Goal: Contribute content: Add original content to the website for others to see

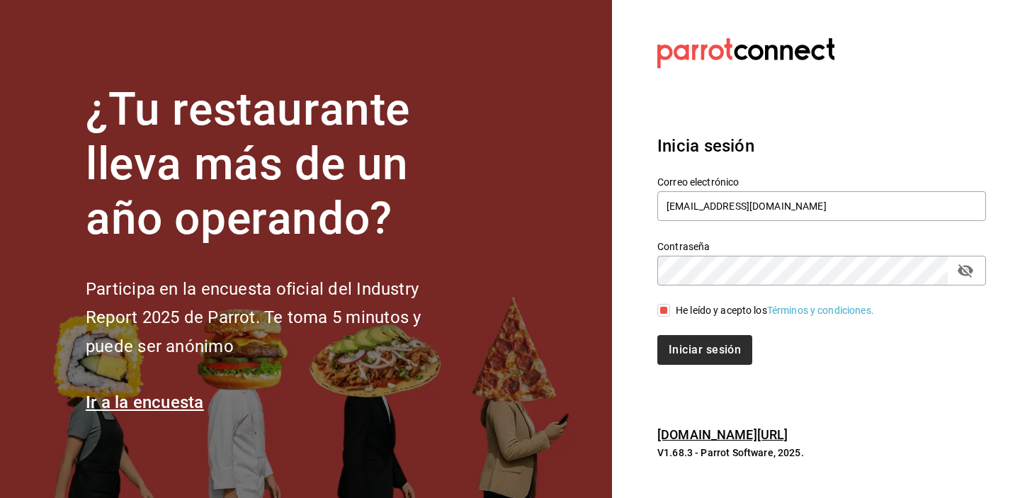
click at [682, 352] on button "Iniciar sesión" at bounding box center [705, 350] width 95 height 30
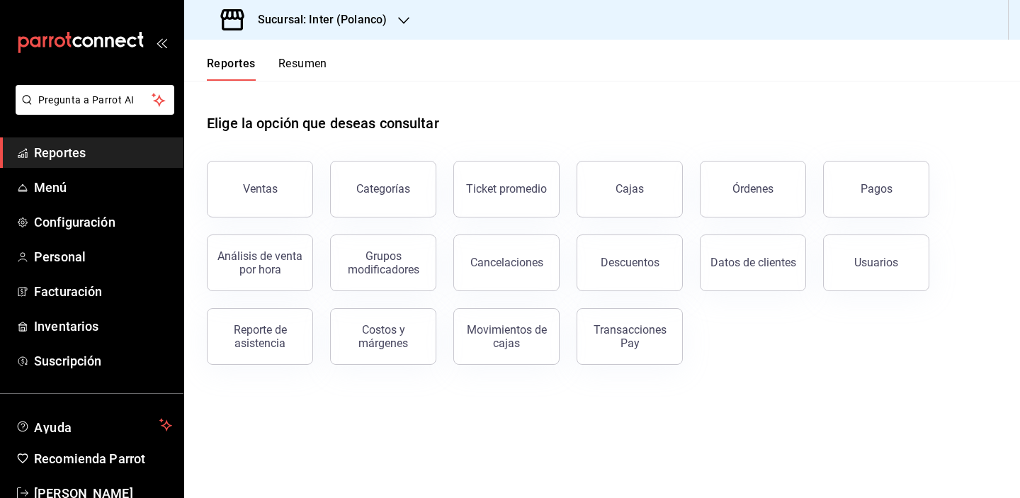
click at [734, 361] on div "Ventas Categorías Ticket promedio Cajas Órdenes Pagos Análisis de venta por hor…" at bounding box center [594, 254] width 808 height 221
click at [59, 183] on span "Menú" at bounding box center [103, 187] width 138 height 19
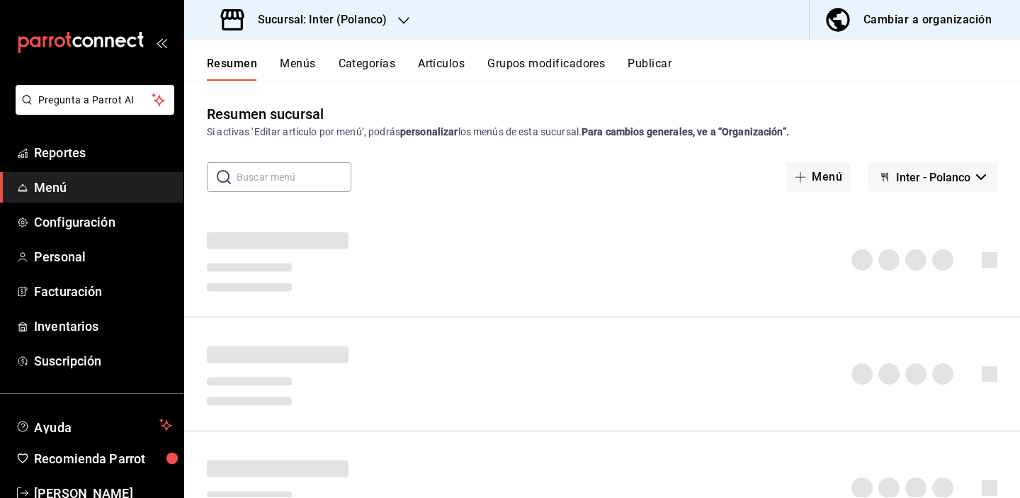
click at [436, 69] on button "Artículos" at bounding box center [441, 69] width 47 height 24
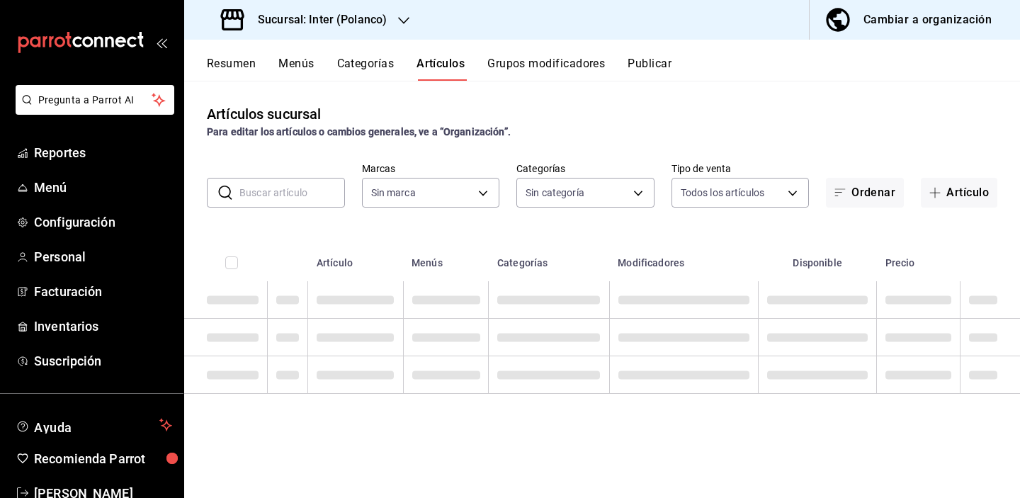
click at [304, 194] on input "text" at bounding box center [293, 193] width 106 height 28
type input "p"
type input "a22f98e6-325f-4293-924e-6fed97b22470"
type input "pa"
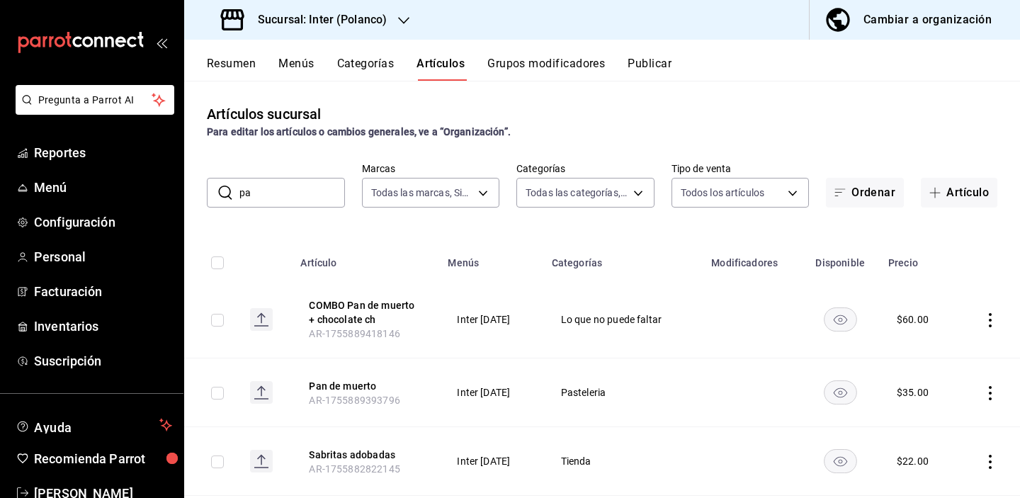
type input "2922a158-f656-4101-8466-3f57c430872e,7807658e-ca24-4cfa-a130-a47bcfe9514e,fe6c0…"
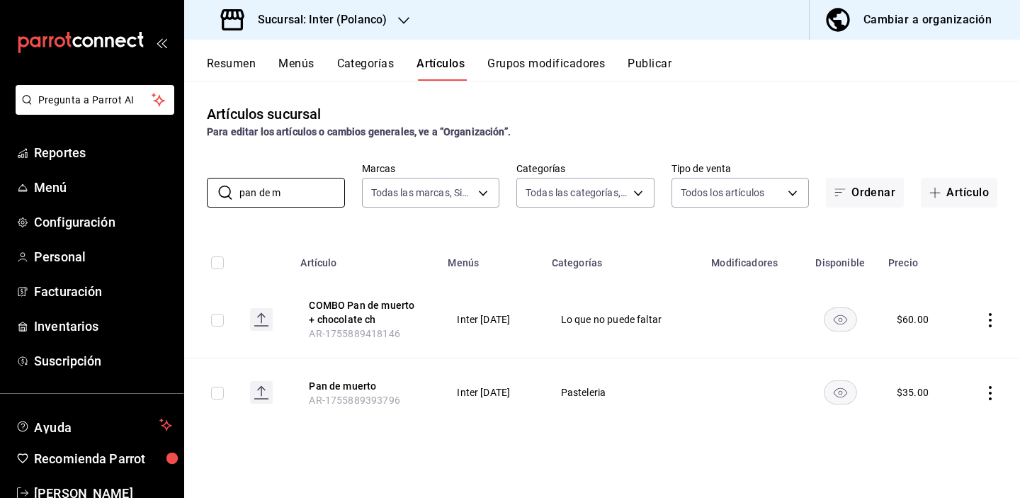
type input "pan de m"
click at [309, 21] on h3 "Sucursal: Inter (Polanco)" at bounding box center [317, 19] width 140 height 17
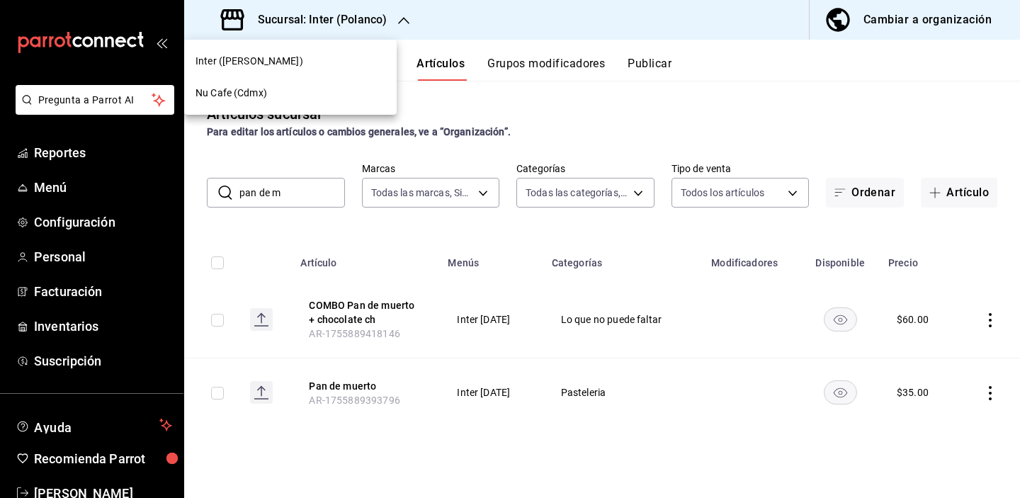
click at [298, 91] on div "Nu Cafe (Cdmx)" at bounding box center [291, 93] width 190 height 15
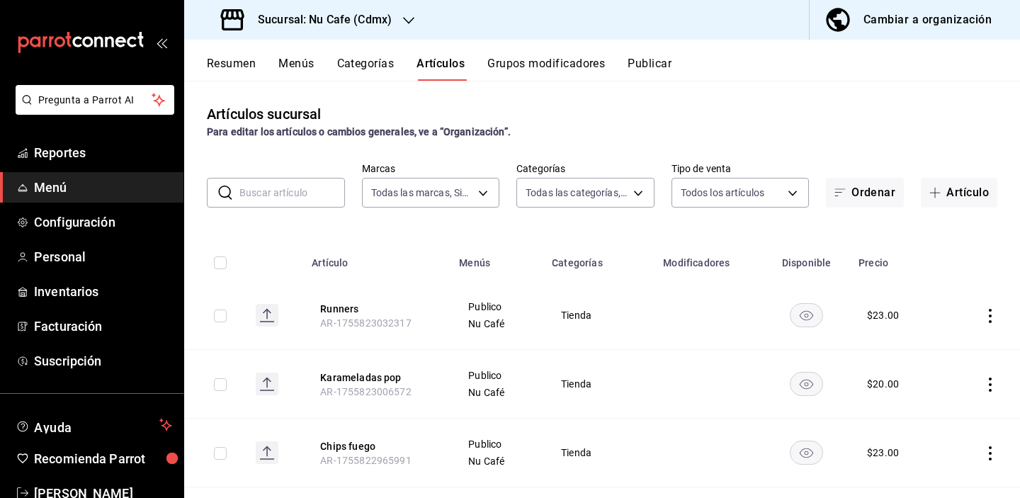
type input "0eed2892-7b63-413a-8f7e-1edbe76bc373"
type input "bff11573-8288-425e-8a69-b3f5f84299b1,f592ace0-87a9-4565-a19c-ed486b3f4afa,9f45e…"
click at [930, 191] on icon "button" at bounding box center [935, 192] width 11 height 11
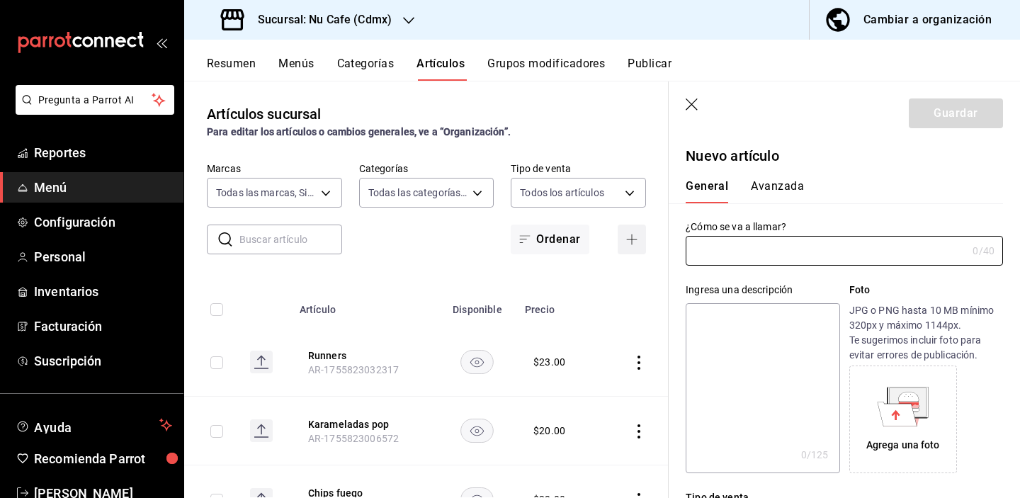
type input "AR-1756141515950"
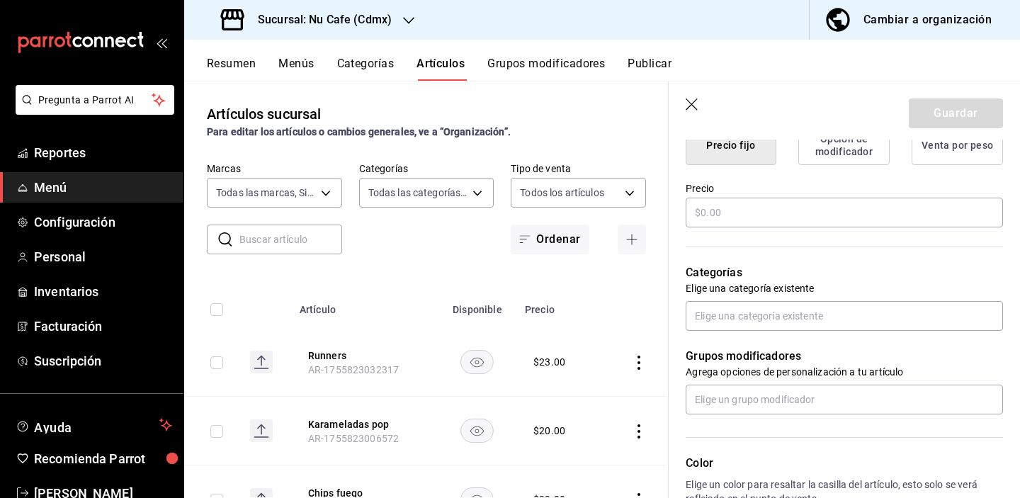
scroll to position [389, 0]
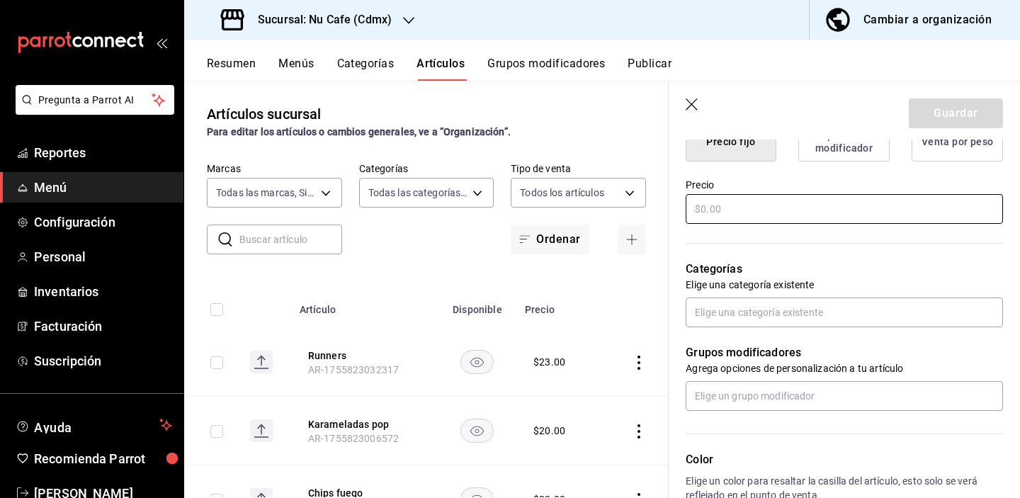
type input "Pan de muerto"
click at [761, 203] on input "text" at bounding box center [844, 209] width 317 height 30
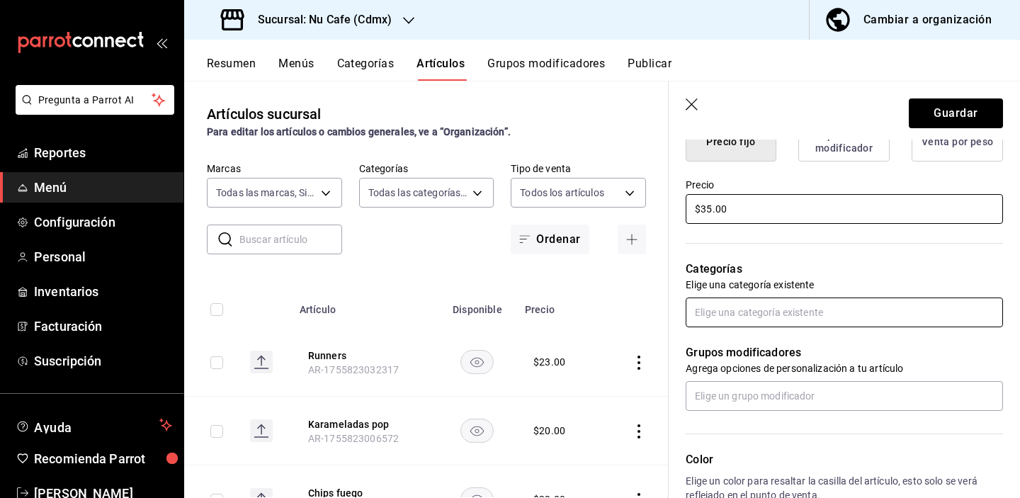
type input "$35.00"
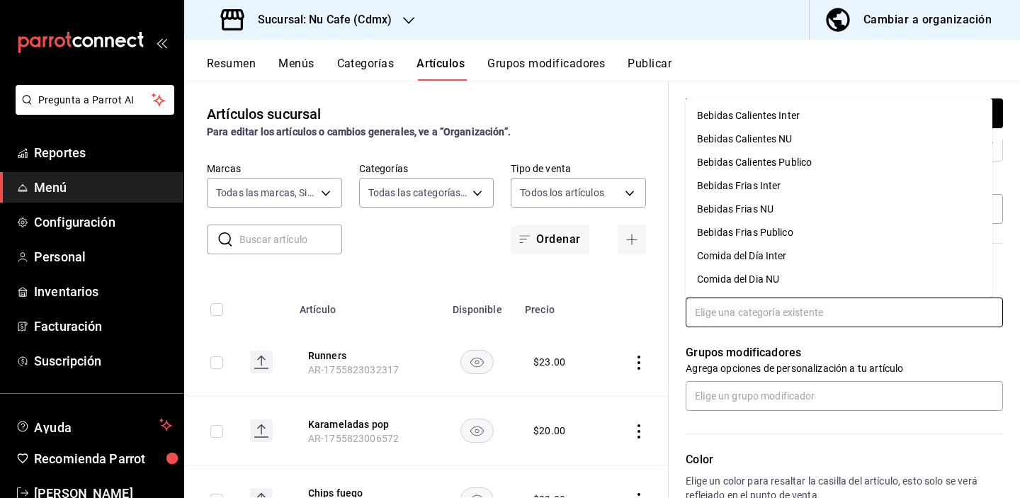
click at [799, 306] on input "text" at bounding box center [844, 313] width 317 height 30
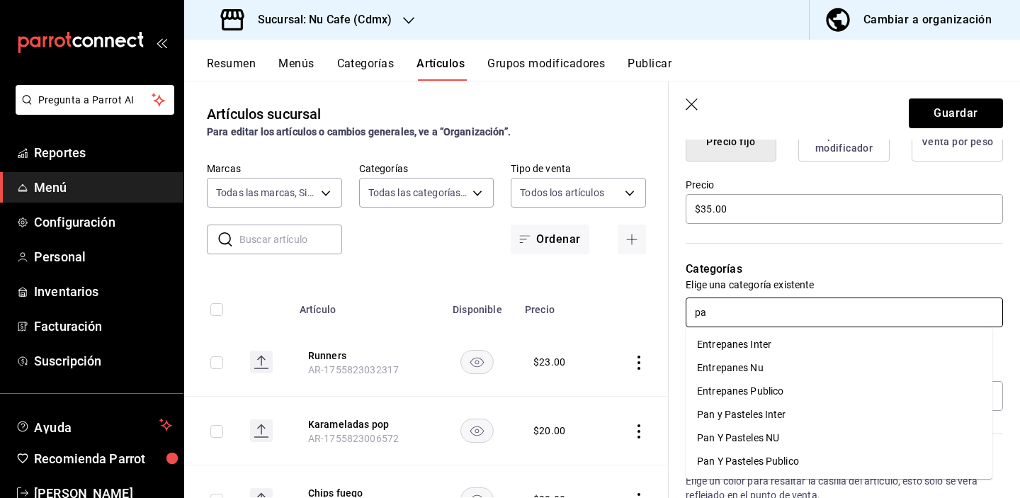
type input "pan"
click at [787, 432] on li "Pan Y Pasteles NU" at bounding box center [839, 438] width 307 height 23
type input "pan"
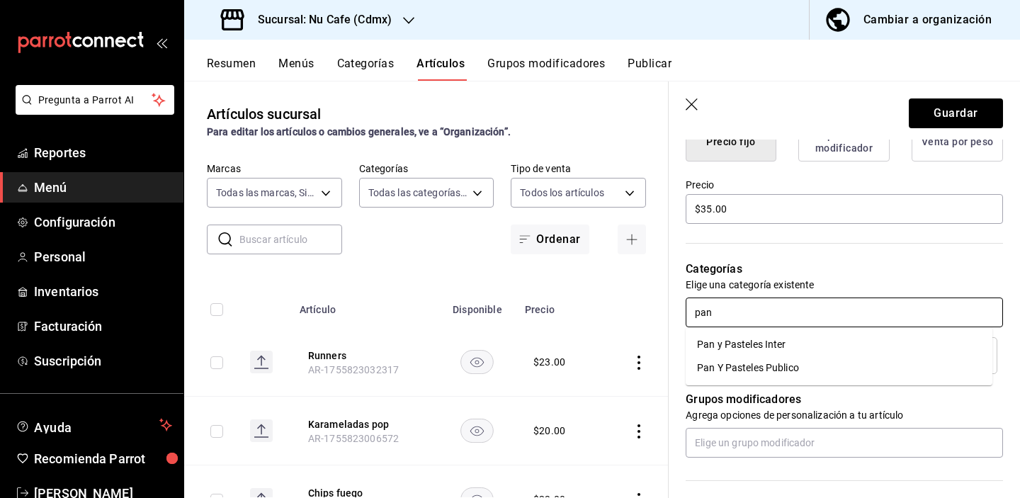
click at [773, 356] on li "Pan y Pasteles Inter" at bounding box center [839, 344] width 307 height 23
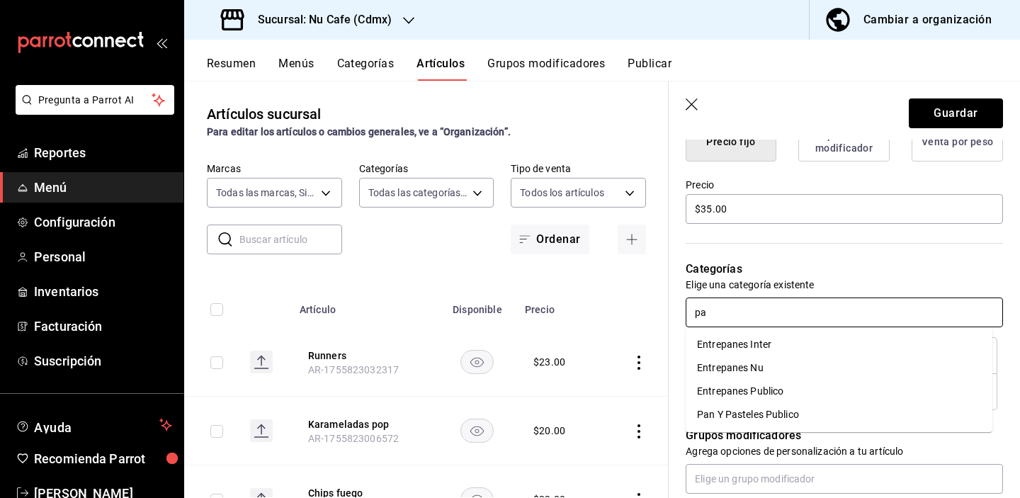
type input "pan"
click at [775, 385] on li "Entrepanes Publico" at bounding box center [839, 391] width 307 height 23
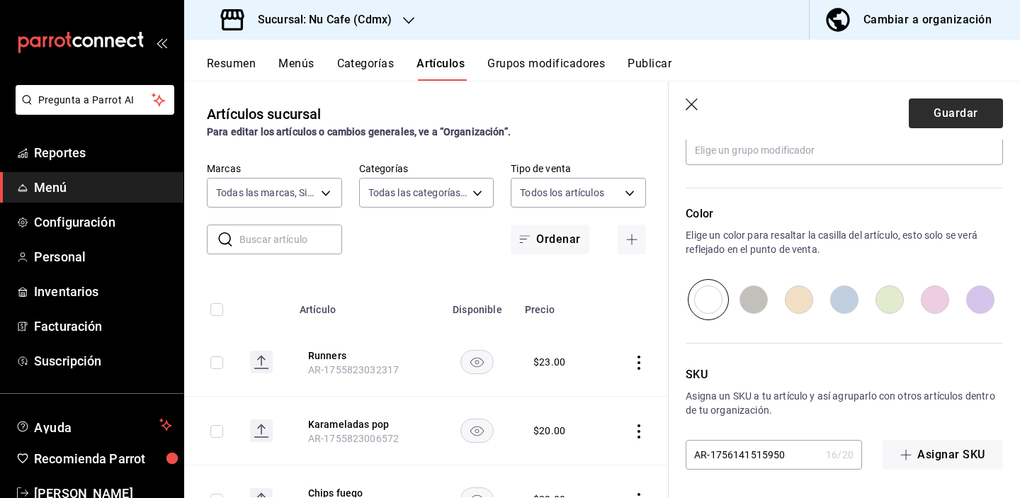
click at [951, 113] on button "Guardar" at bounding box center [956, 114] width 94 height 30
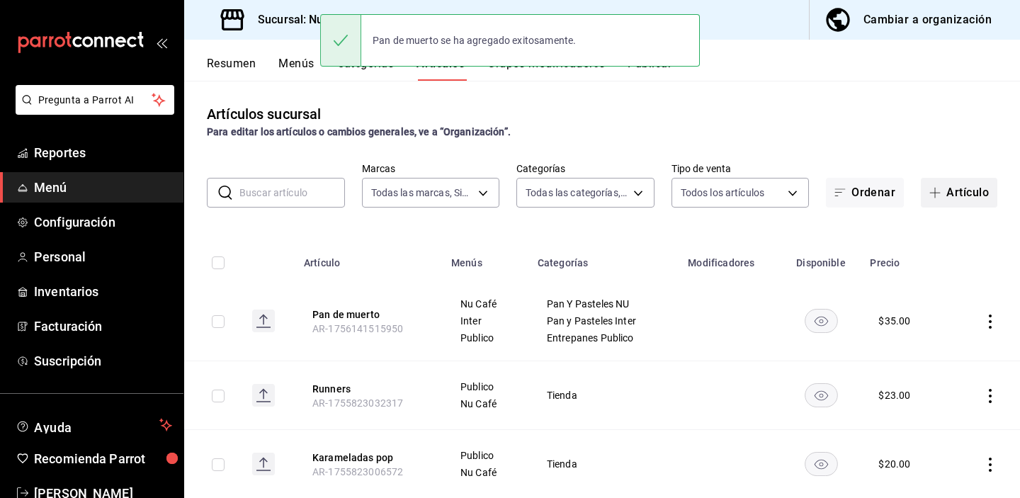
click at [955, 198] on button "Artículo" at bounding box center [959, 193] width 77 height 30
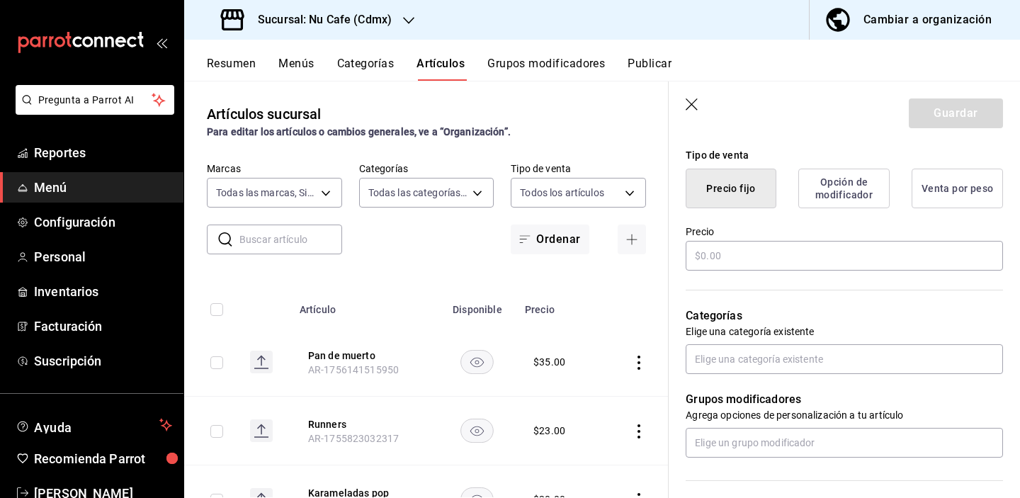
scroll to position [360, 0]
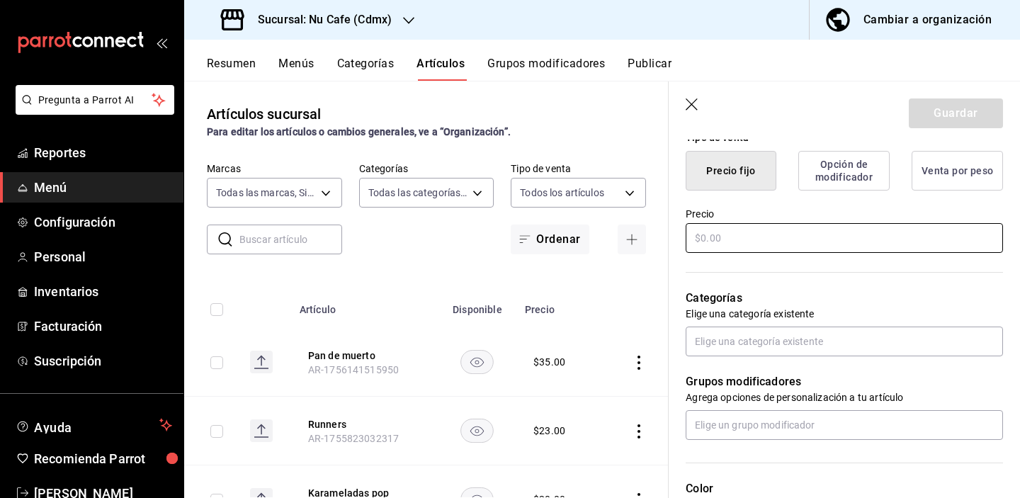
type input "COMBO pan de muerto y chocolate"
click at [916, 232] on input "text" at bounding box center [844, 238] width 317 height 30
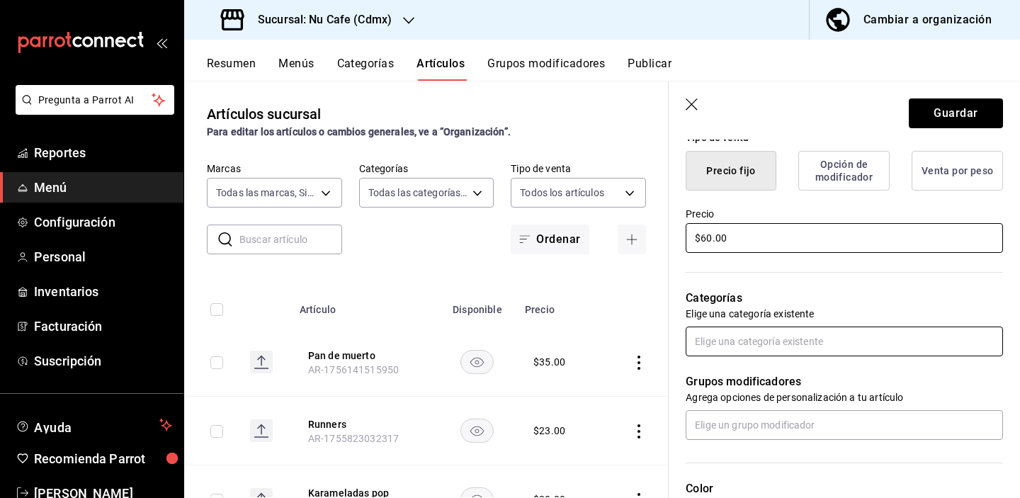
type input "$60.00"
click at [867, 347] on input "text" at bounding box center [844, 342] width 317 height 30
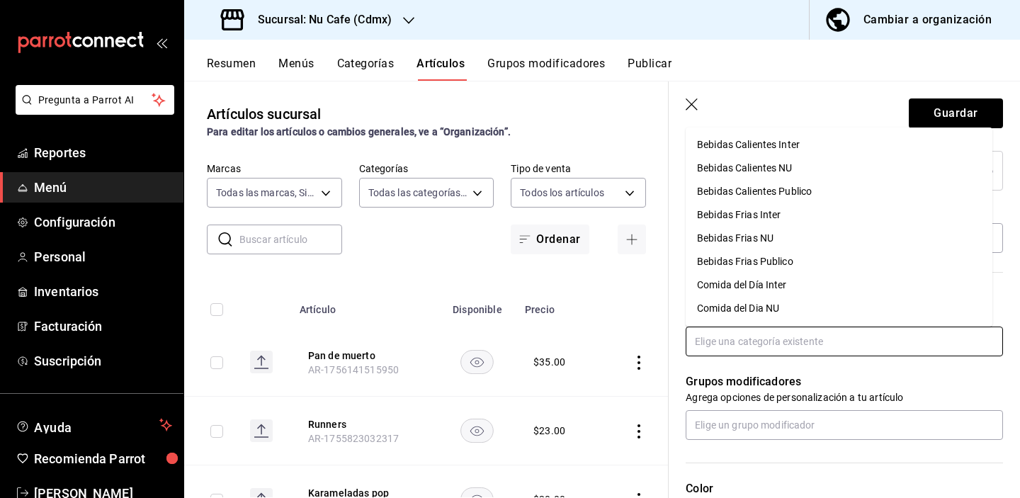
type input "p"
type input "ti"
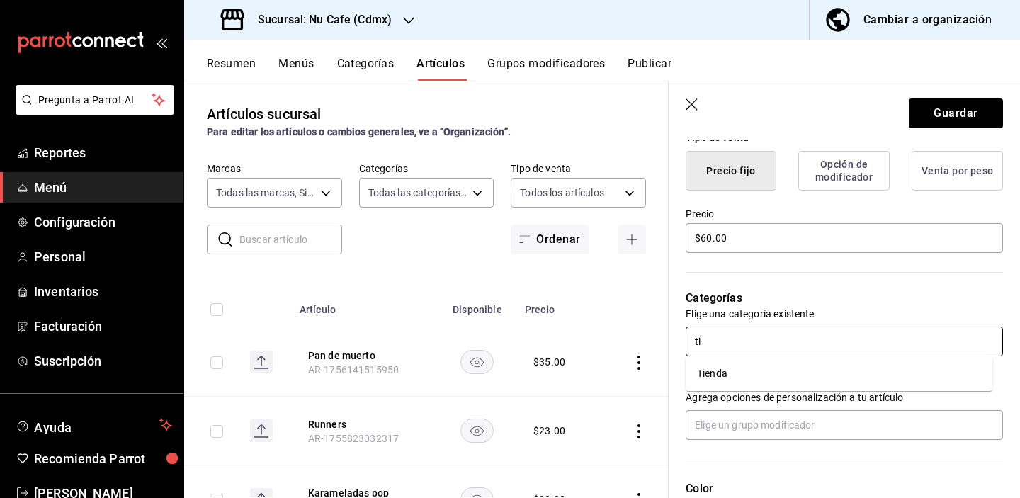
click at [844, 366] on li "Tienda" at bounding box center [839, 373] width 307 height 23
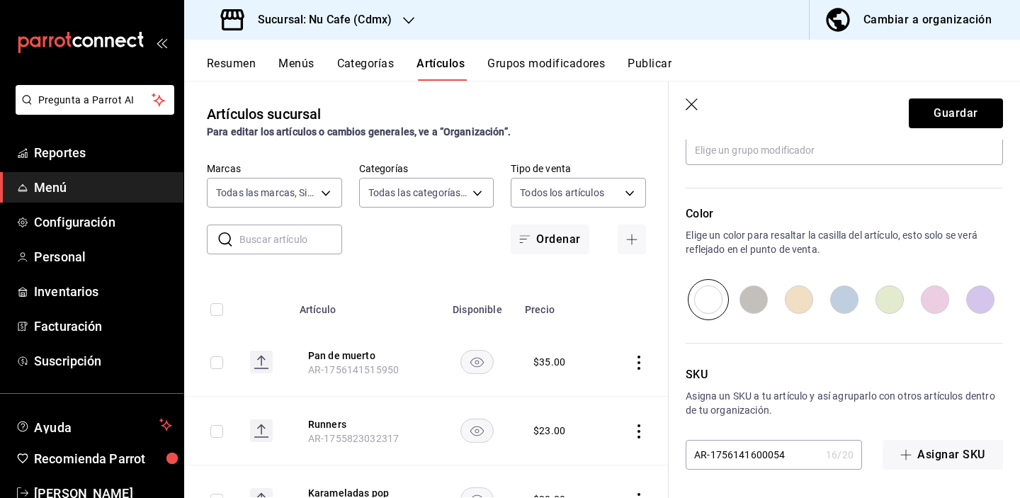
scroll to position [682, 0]
click at [929, 107] on button "Guardar" at bounding box center [956, 114] width 94 height 30
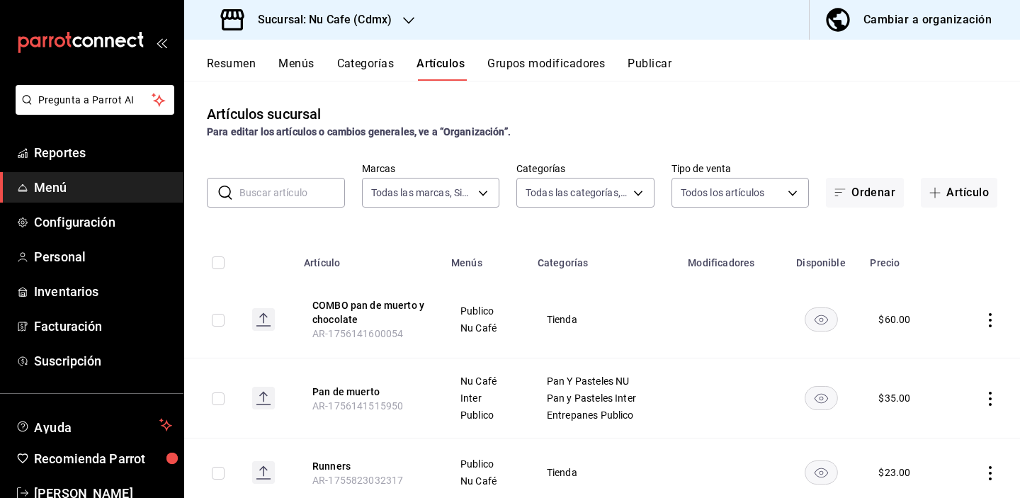
click at [833, 100] on div "Artículos sucursal Para editar los artículos o cambios generales, ve a “Organiz…" at bounding box center [602, 289] width 836 height 417
click at [852, 71] on div "Resumen Menús Categorías Artículos Grupos modificadores Publicar" at bounding box center [614, 69] width 814 height 24
click at [804, 120] on div "Artículos sucursal Para editar los artículos o cambios generales, ve a “Organiz…" at bounding box center [602, 121] width 836 height 36
click at [802, 90] on div "Artículos sucursal Para editar los artículos o cambios generales, ve a “Organiz…" at bounding box center [602, 289] width 836 height 417
